Goal: Task Accomplishment & Management: Use online tool/utility

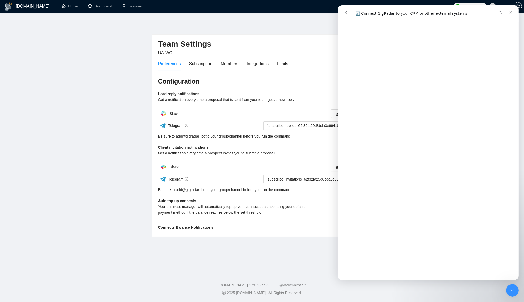
scroll to position [285, 0]
click at [510, 14] on div "Close" at bounding box center [510, 11] width 9 height 9
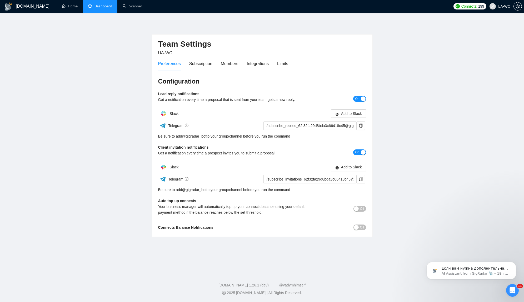
scroll to position [0, 0]
click at [96, 8] on link "Dashboard" at bounding box center [100, 6] width 24 height 4
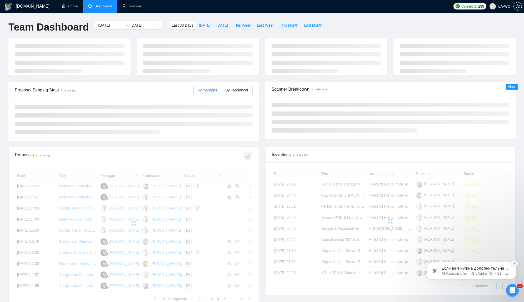
click at [515, 264] on button "Dismiss notification" at bounding box center [514, 263] width 7 height 7
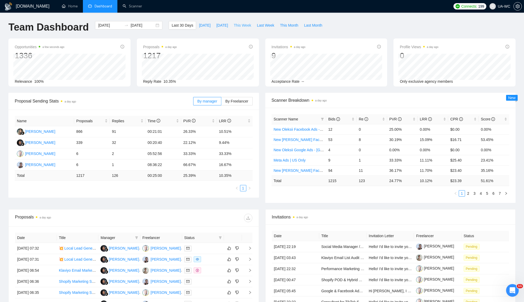
click at [244, 26] on span "This Week" at bounding box center [242, 25] width 17 height 6
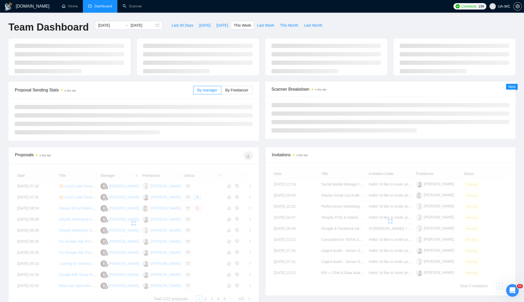
type input "[DATE]"
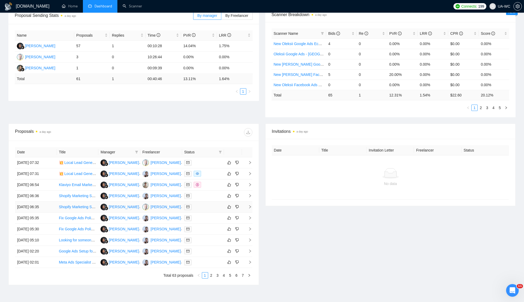
scroll to position [89, 0]
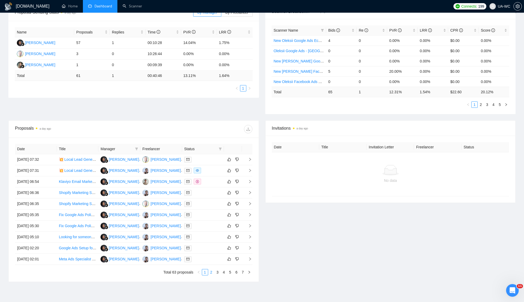
click at [210, 270] on link "2" at bounding box center [212, 272] width 6 height 6
click at [219, 269] on link "3" at bounding box center [218, 272] width 6 height 6
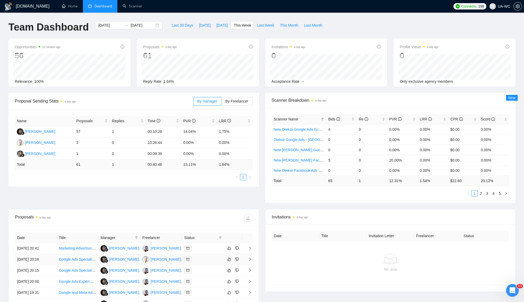
click at [219, 256] on div at bounding box center [203, 259] width 38 height 6
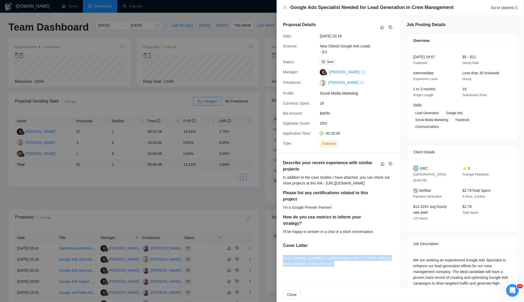
drag, startPoint x: 346, startPoint y: 264, endPoint x: 283, endPoint y: 260, distance: 63.4
click at [283, 260] on div "Describe your recent experience with similar projects In addition to the case s…" at bounding box center [339, 214] width 124 height 122
copy div "Hey, I recently completed a similar project. Mind if I share with you my breakd…"
